Goal: Check status: Check status

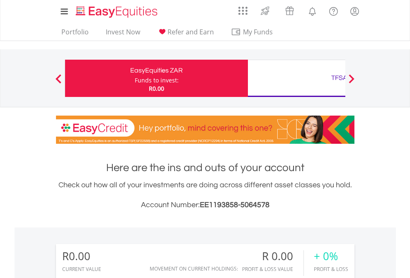
scroll to position [80, 130]
click at [135, 78] on div "Funds to invest:" at bounding box center [157, 80] width 44 height 8
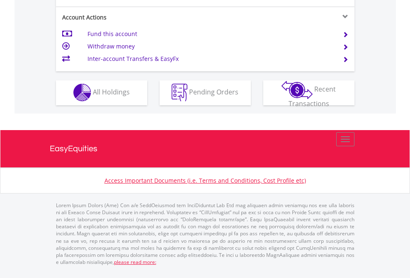
scroll to position [776, 0]
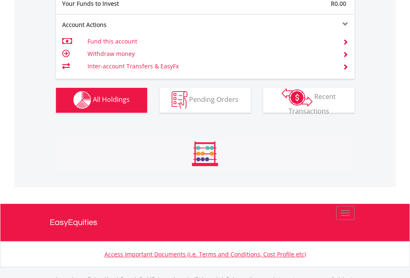
scroll to position [821, 0]
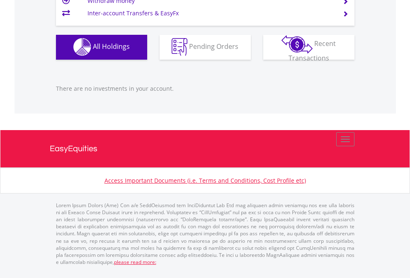
scroll to position [80, 130]
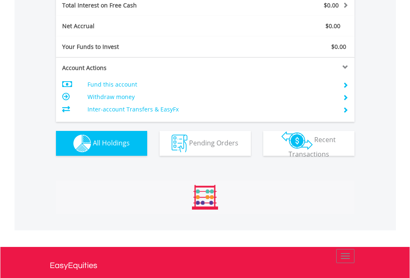
scroll to position [956, 0]
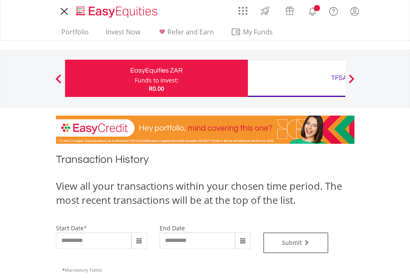
type input "**********"
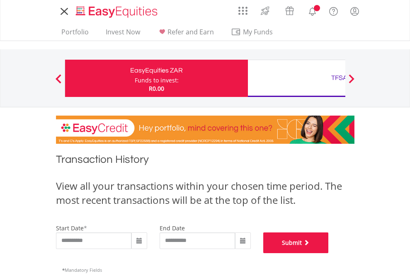
click at [329, 253] on button "Submit" at bounding box center [296, 243] width 66 height 21
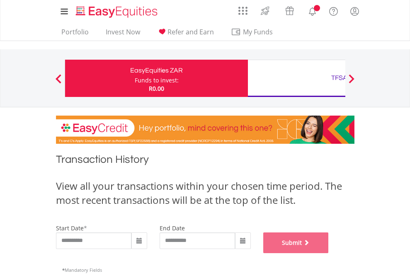
scroll to position [336, 0]
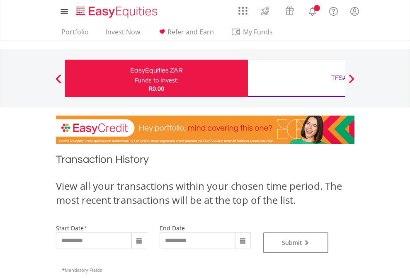
click at [297, 78] on div "TFSA" at bounding box center [339, 78] width 173 height 12
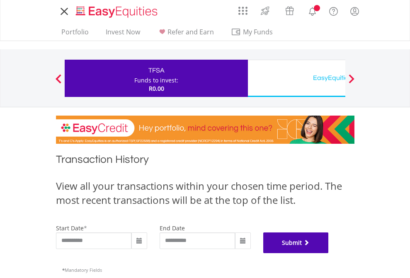
click at [329, 253] on button "Submit" at bounding box center [296, 243] width 66 height 21
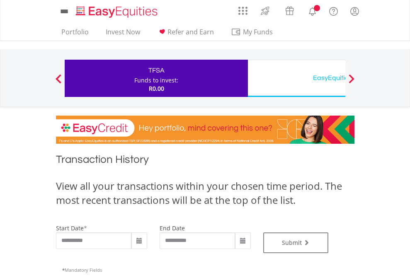
click at [297, 78] on div "EasyEquities USD" at bounding box center [339, 78] width 173 height 12
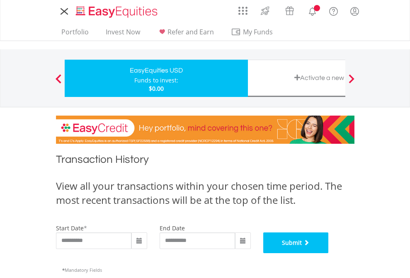
click at [329, 253] on button "Submit" at bounding box center [296, 243] width 66 height 21
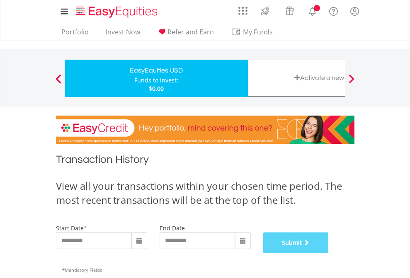
scroll to position [336, 0]
